Goal: Transaction & Acquisition: Purchase product/service

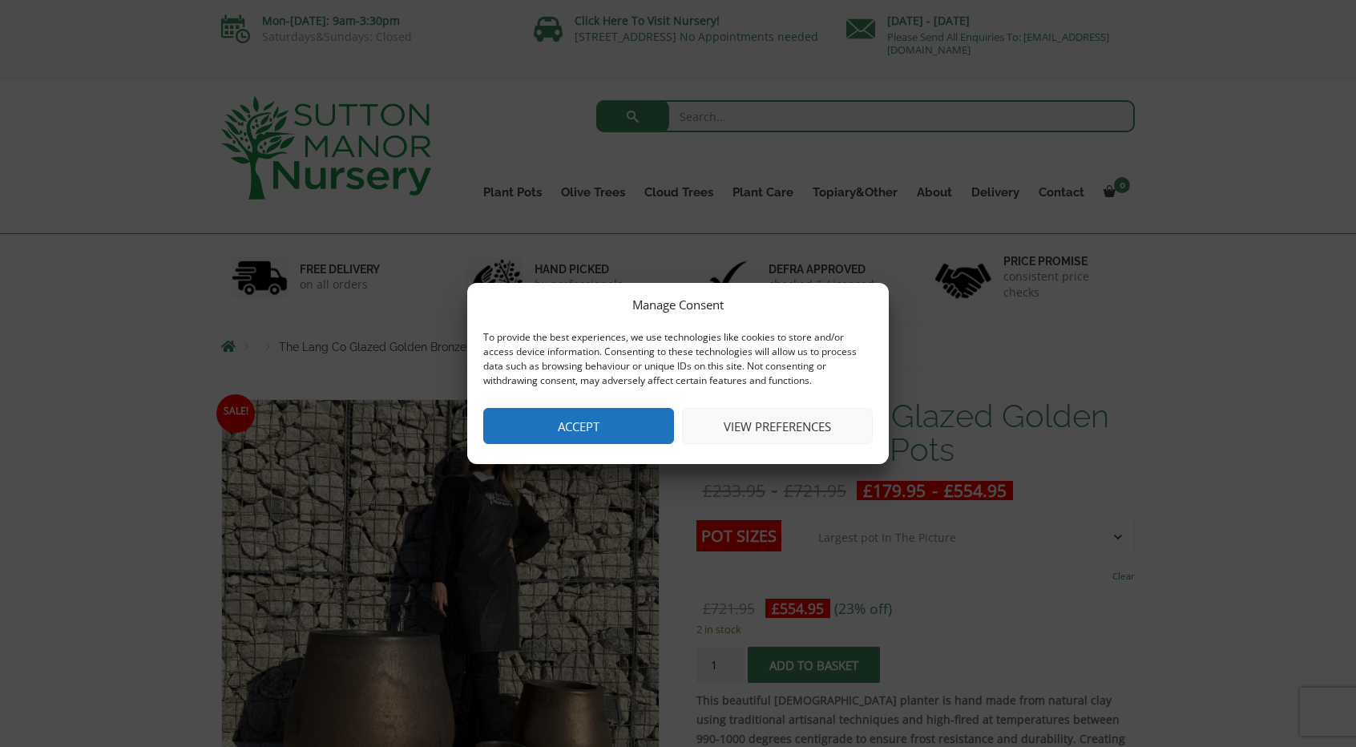
click at [549, 430] on button "Accept" at bounding box center [578, 426] width 191 height 36
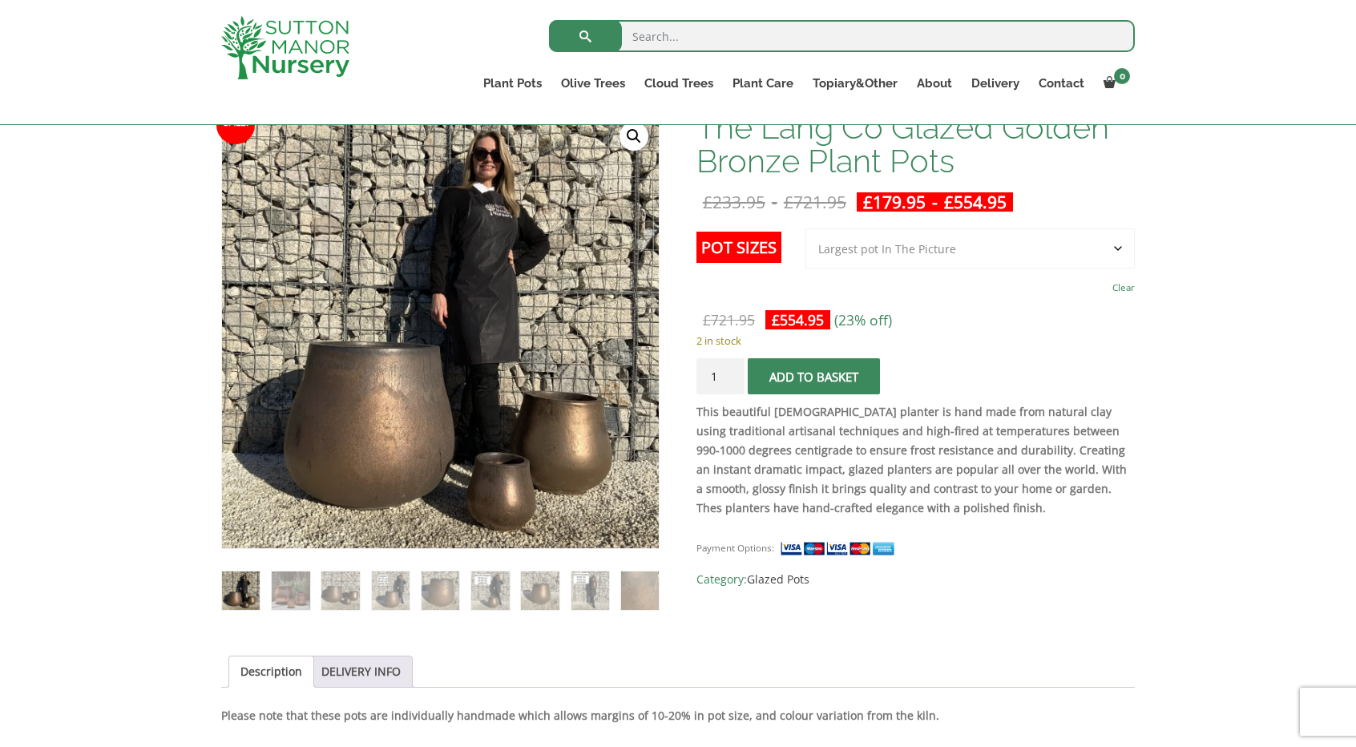
scroll to position [212, 0]
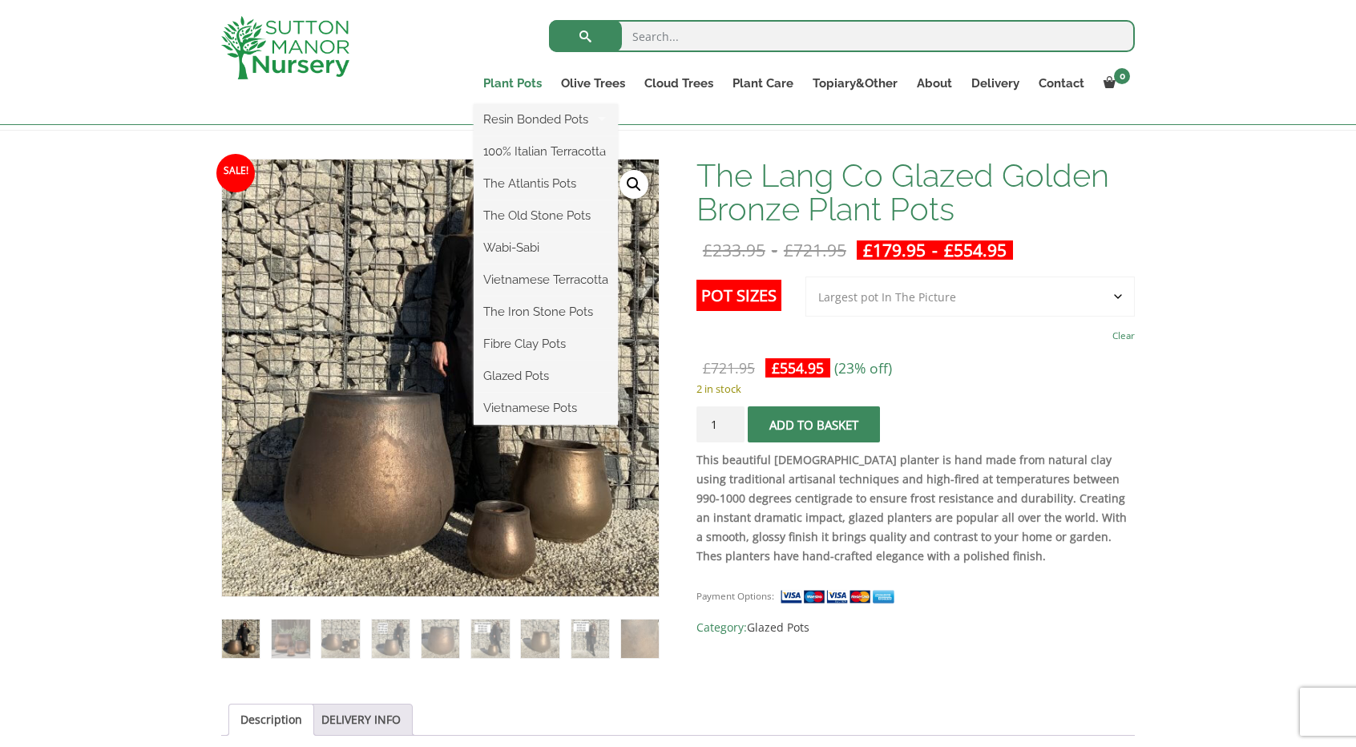
click at [512, 86] on link "Plant Pots" at bounding box center [513, 83] width 78 height 22
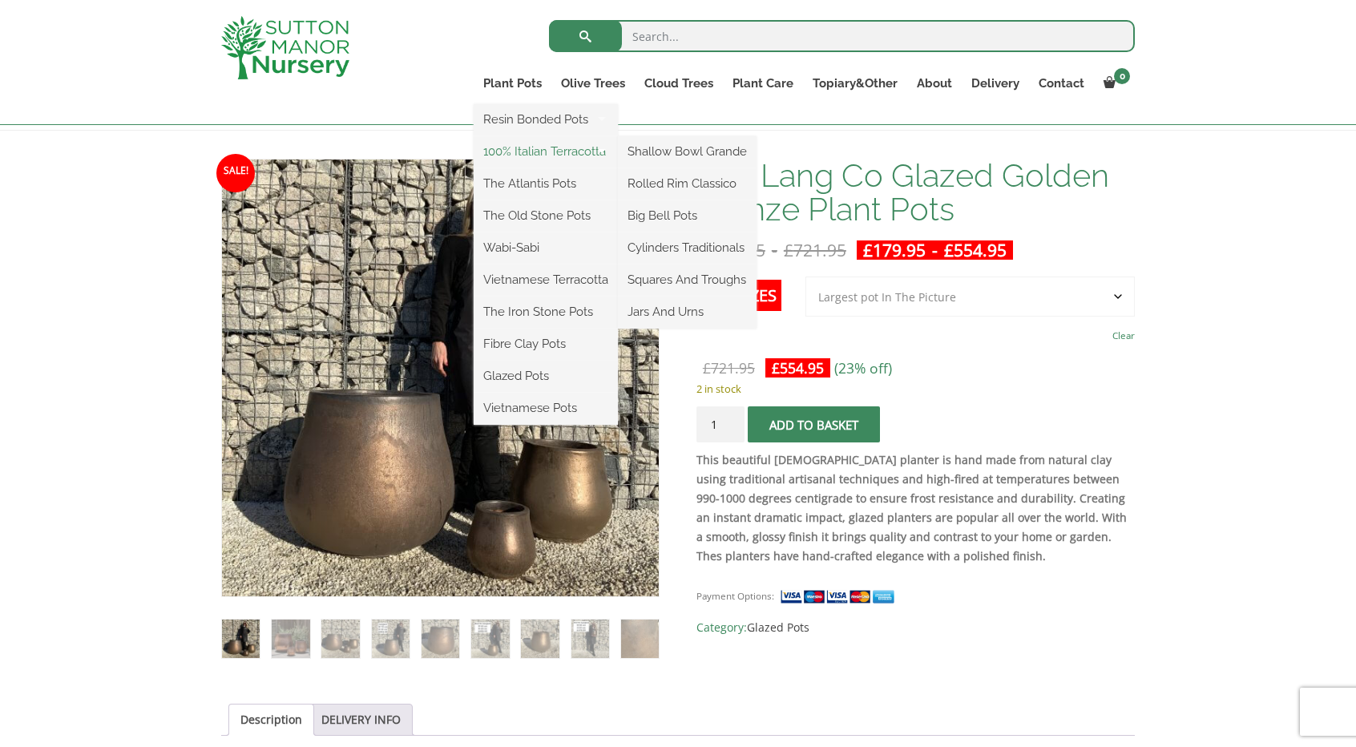
click at [568, 143] on link "100% Italian Terracotta" at bounding box center [546, 151] width 144 height 24
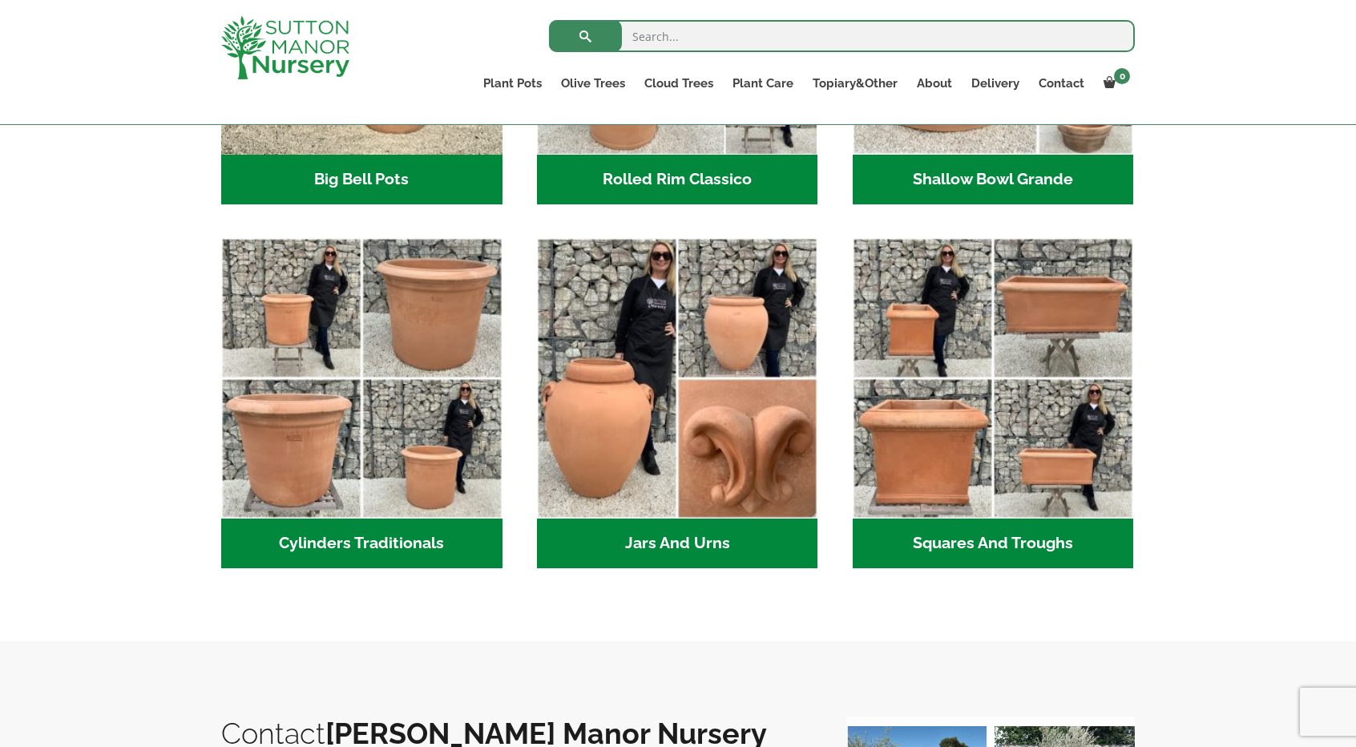
scroll to position [641, 0]
